Goal: Information Seeking & Learning: Learn about a topic

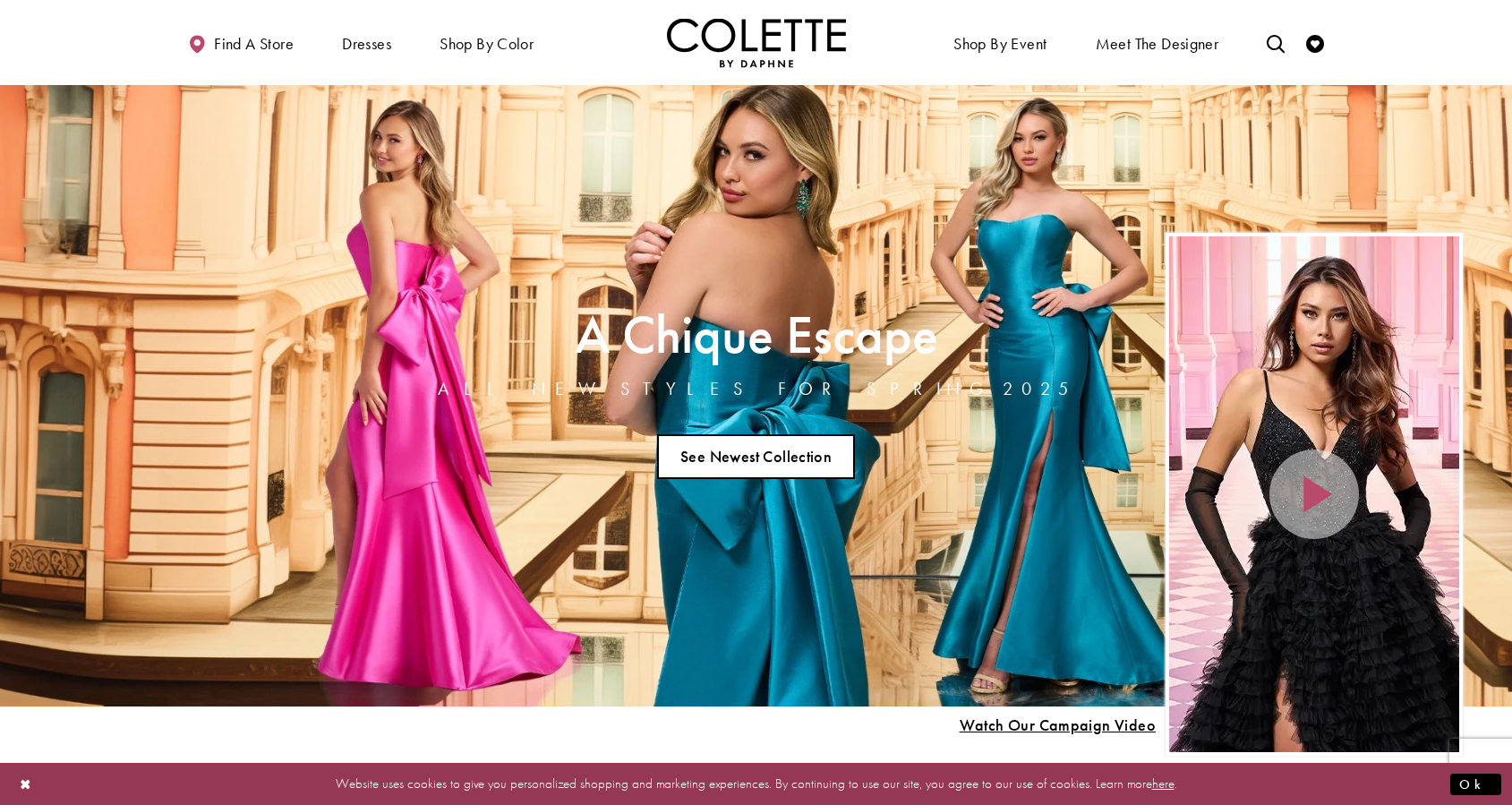
click at [734, 451] on link "See Newest Collection" at bounding box center [756, 457] width 199 height 45
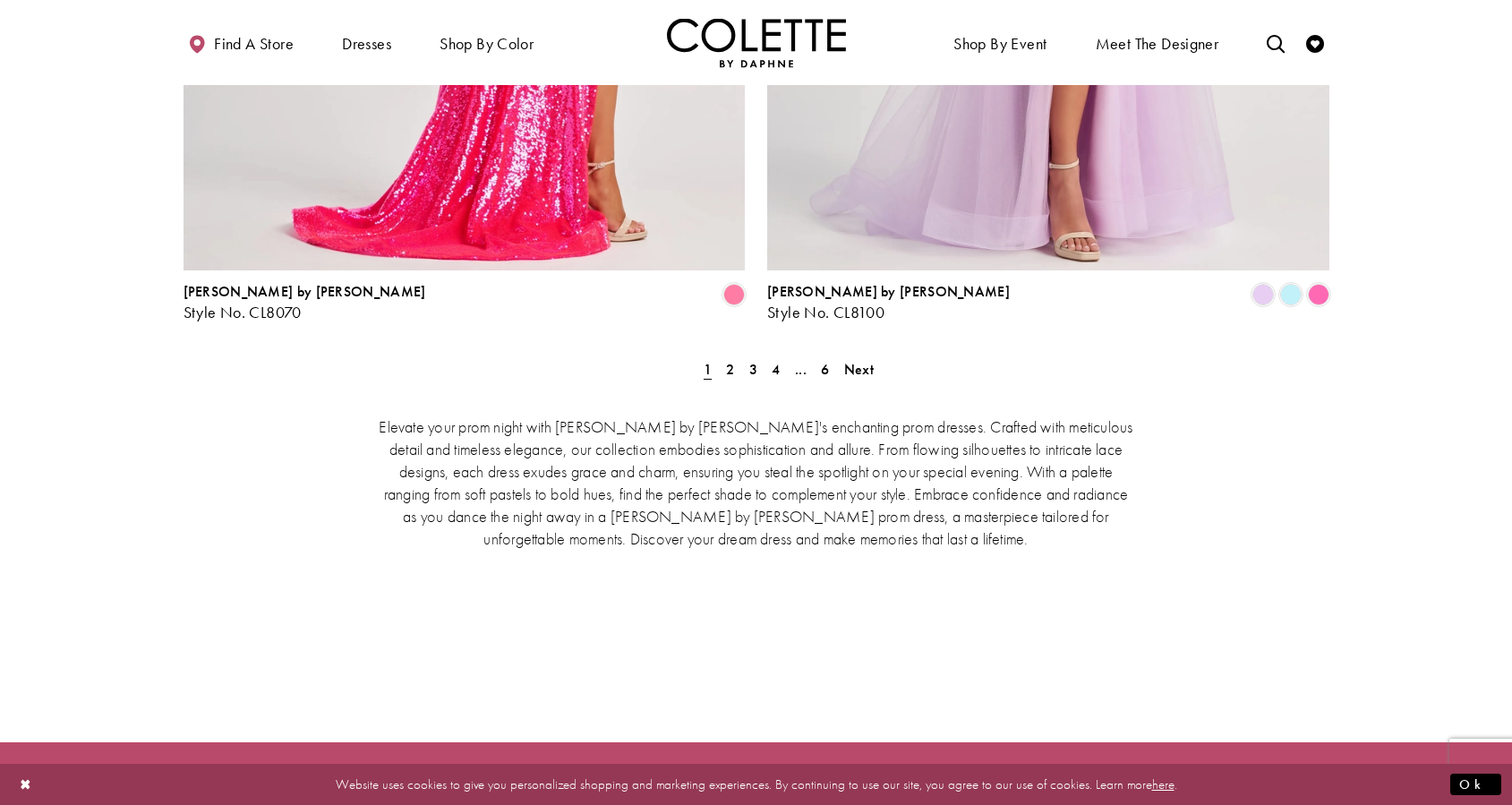
scroll to position [3761, 0]
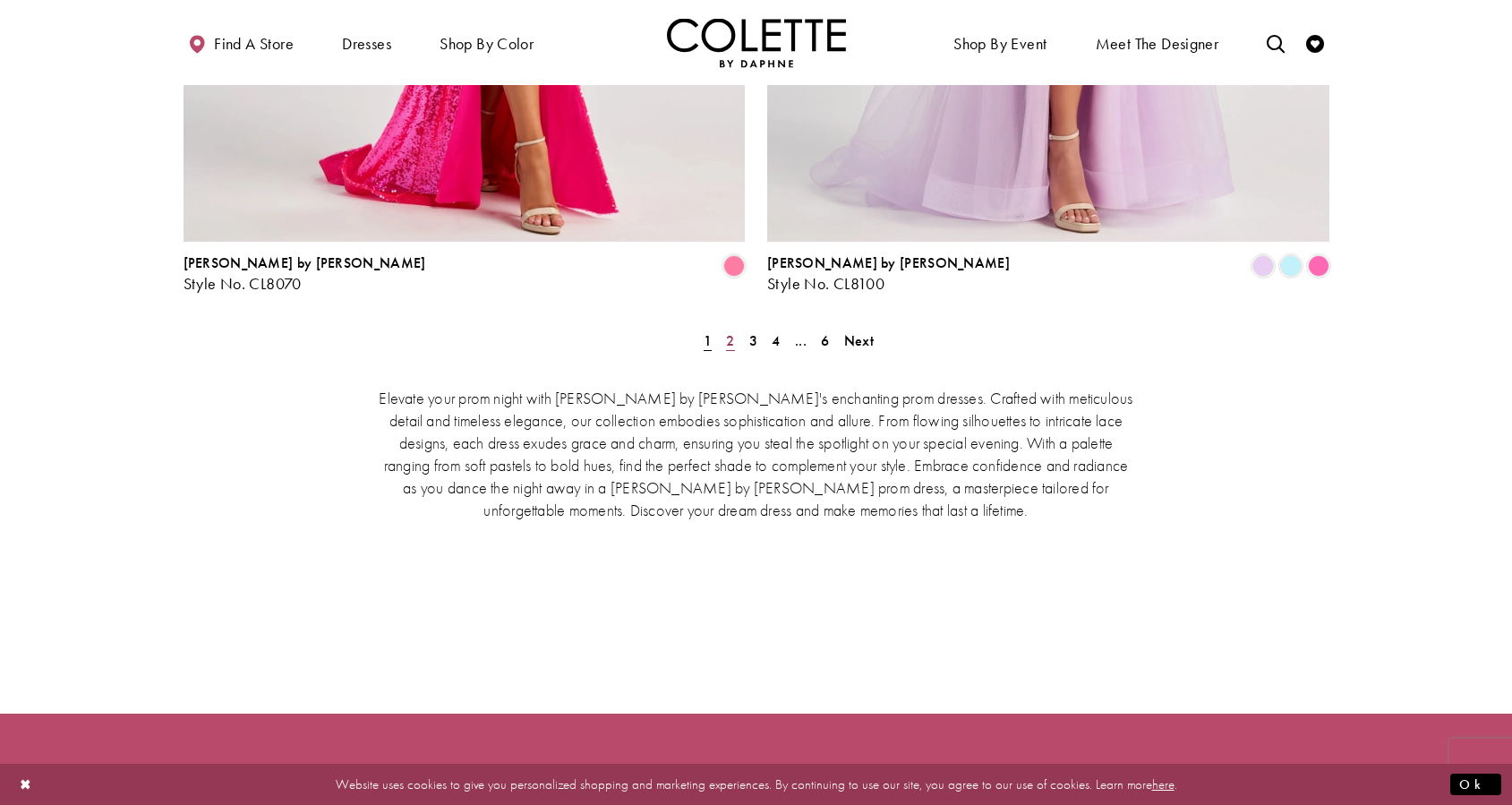
click at [733, 327] on link "2" at bounding box center [730, 340] width 19 height 26
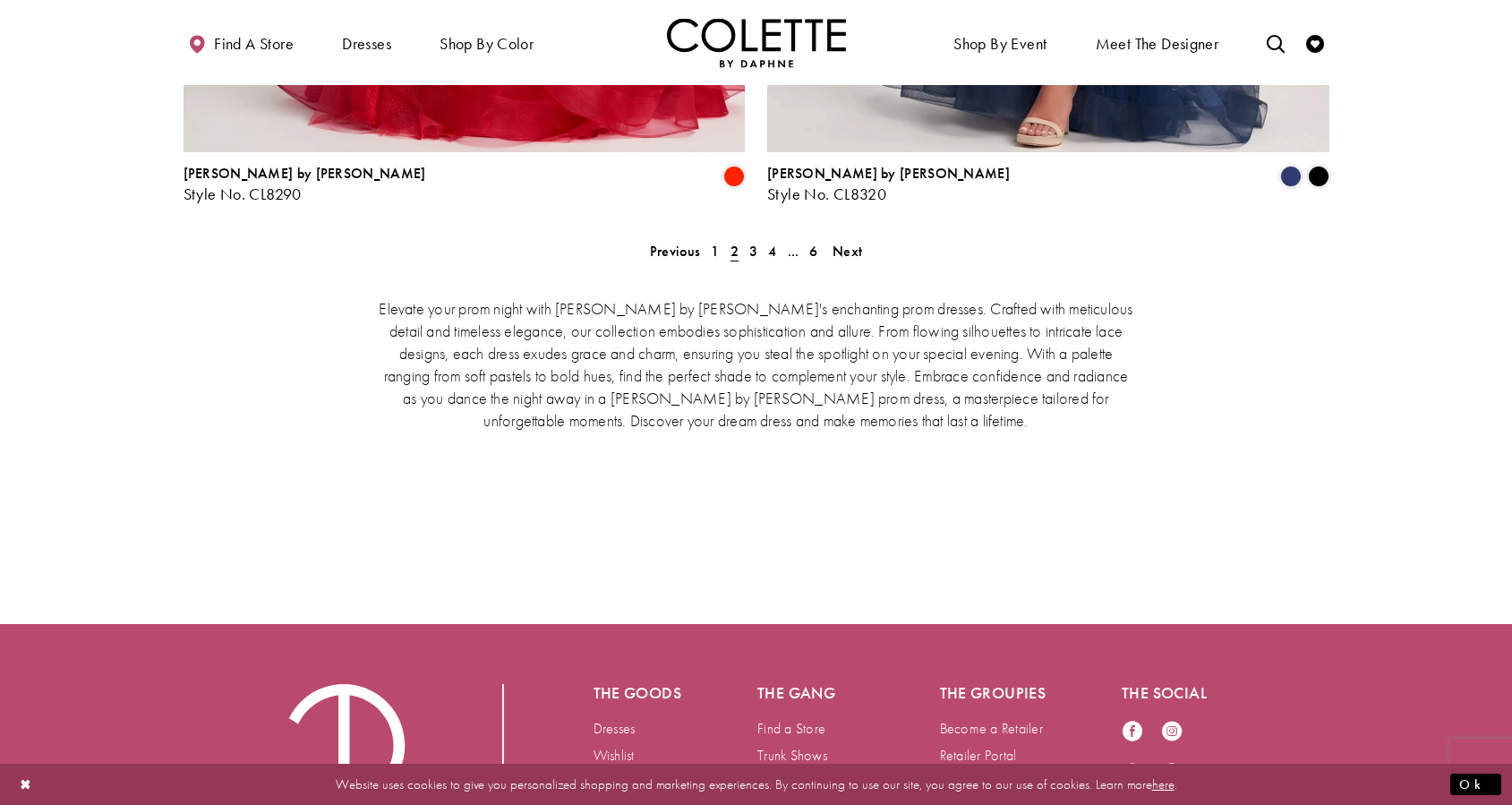
scroll to position [3862, 0]
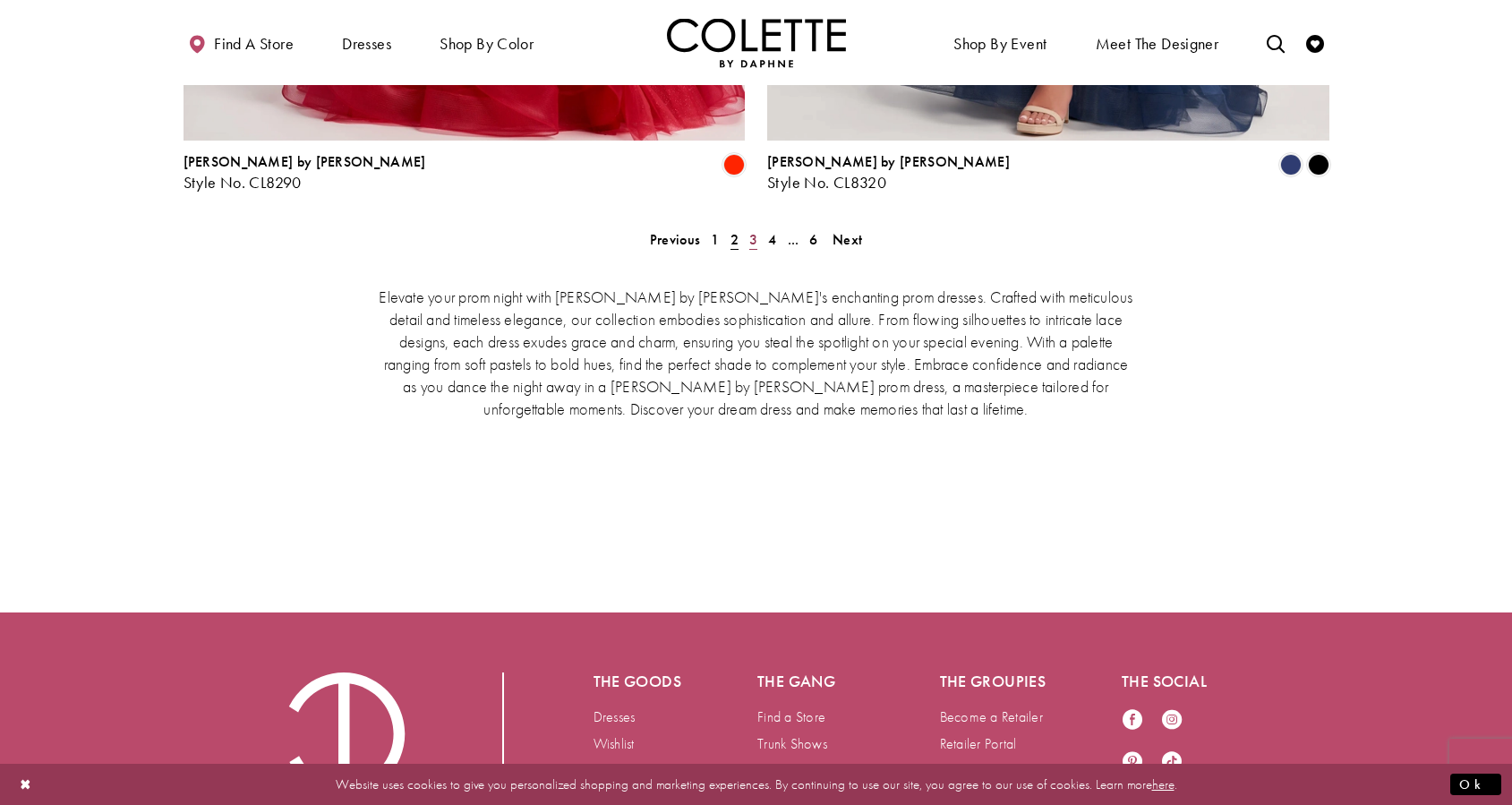
click at [751, 230] on span "3" at bounding box center [753, 240] width 8 height 19
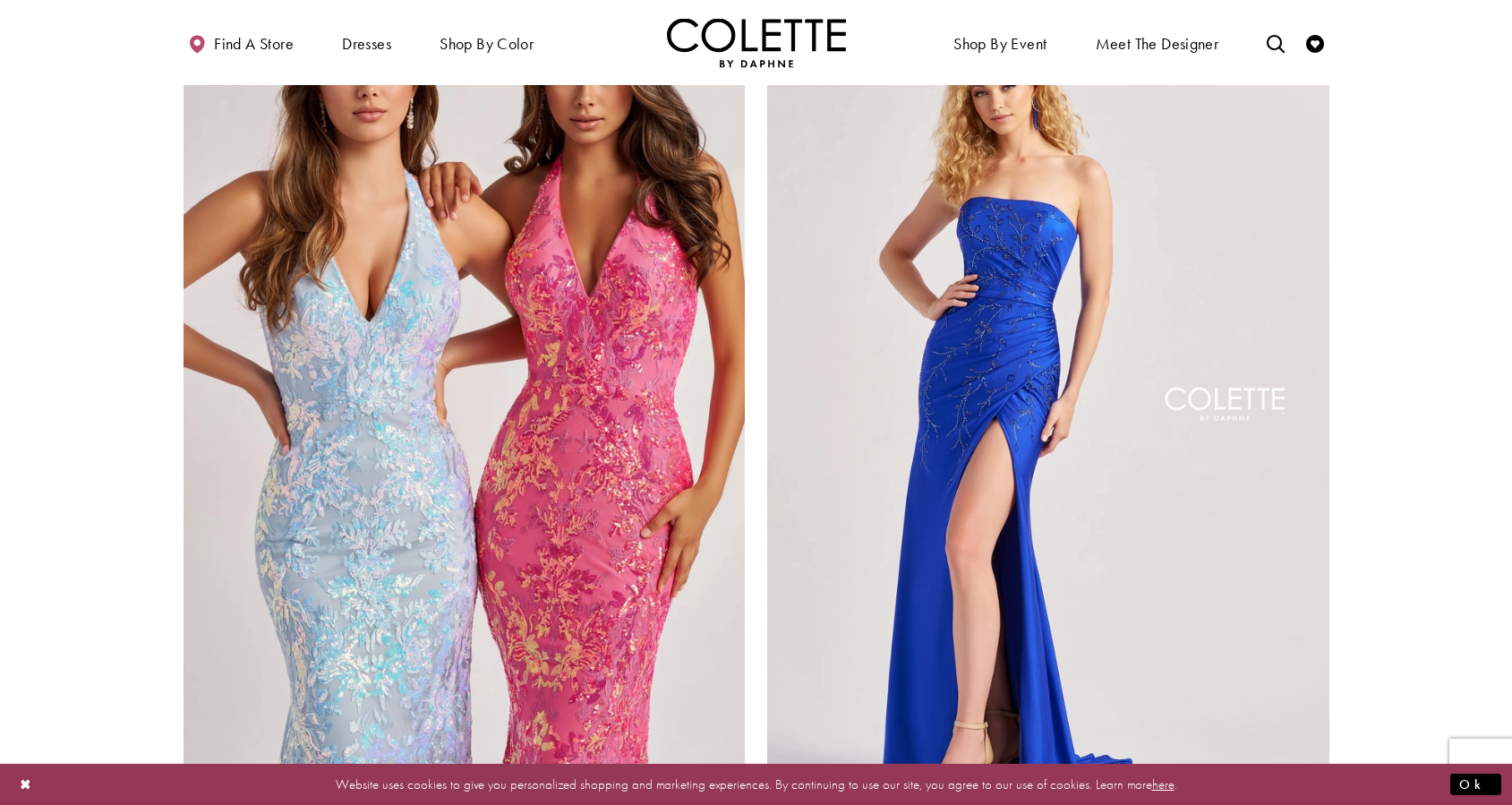
scroll to position [3145, 0]
